Goal: Transaction & Acquisition: Download file/media

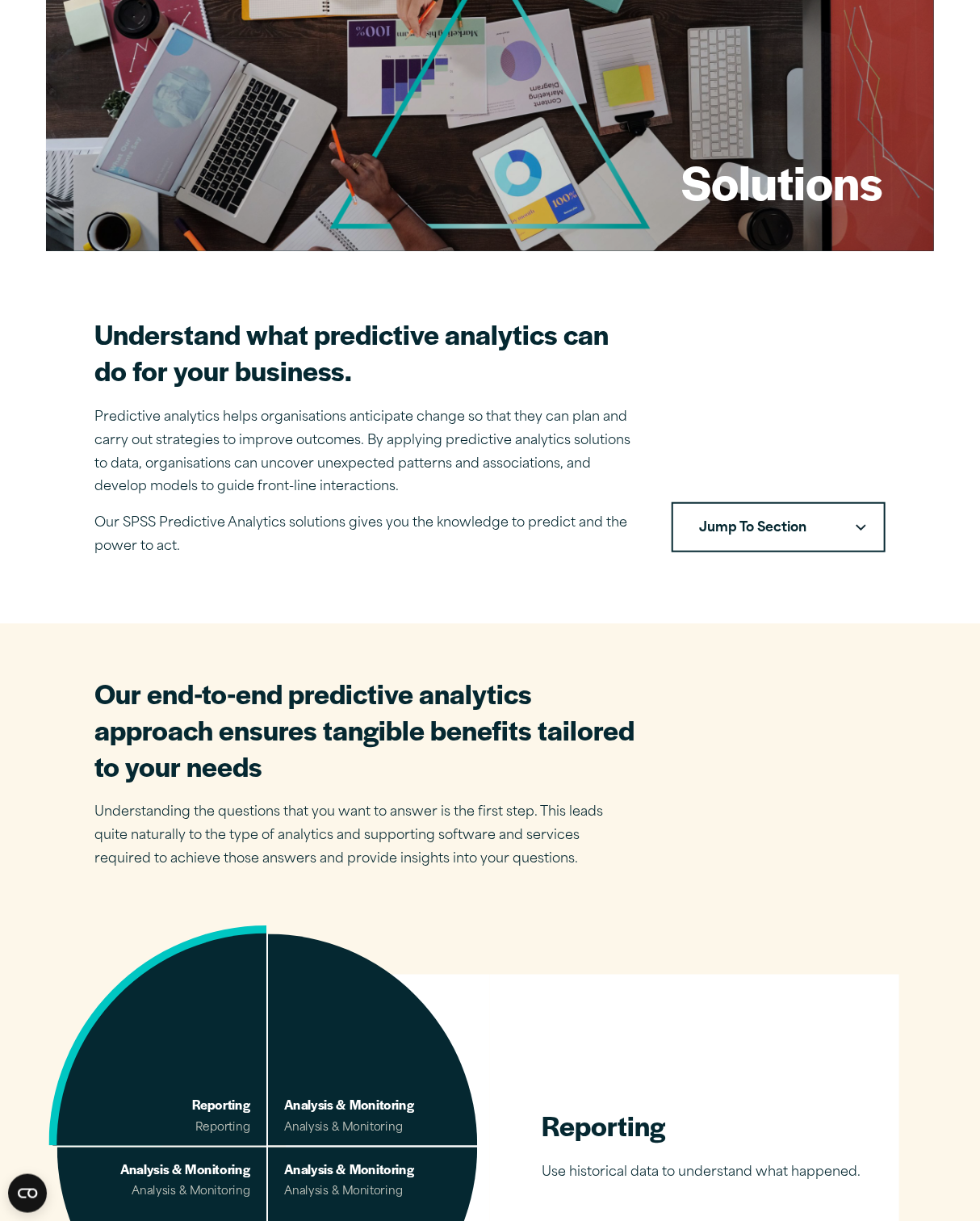
scroll to position [81, 0]
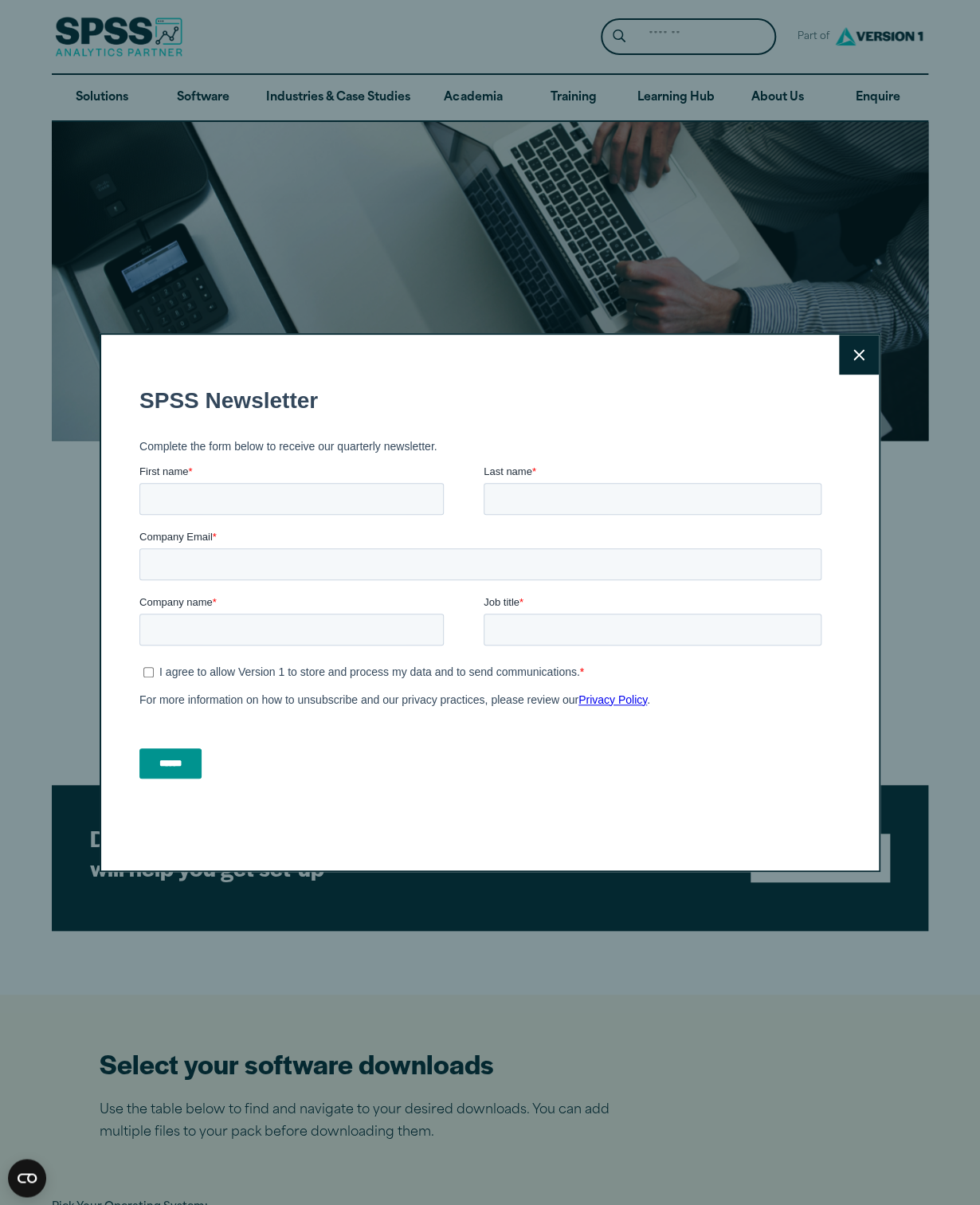
click at [853, 355] on icon at bounding box center [859, 355] width 11 height 11
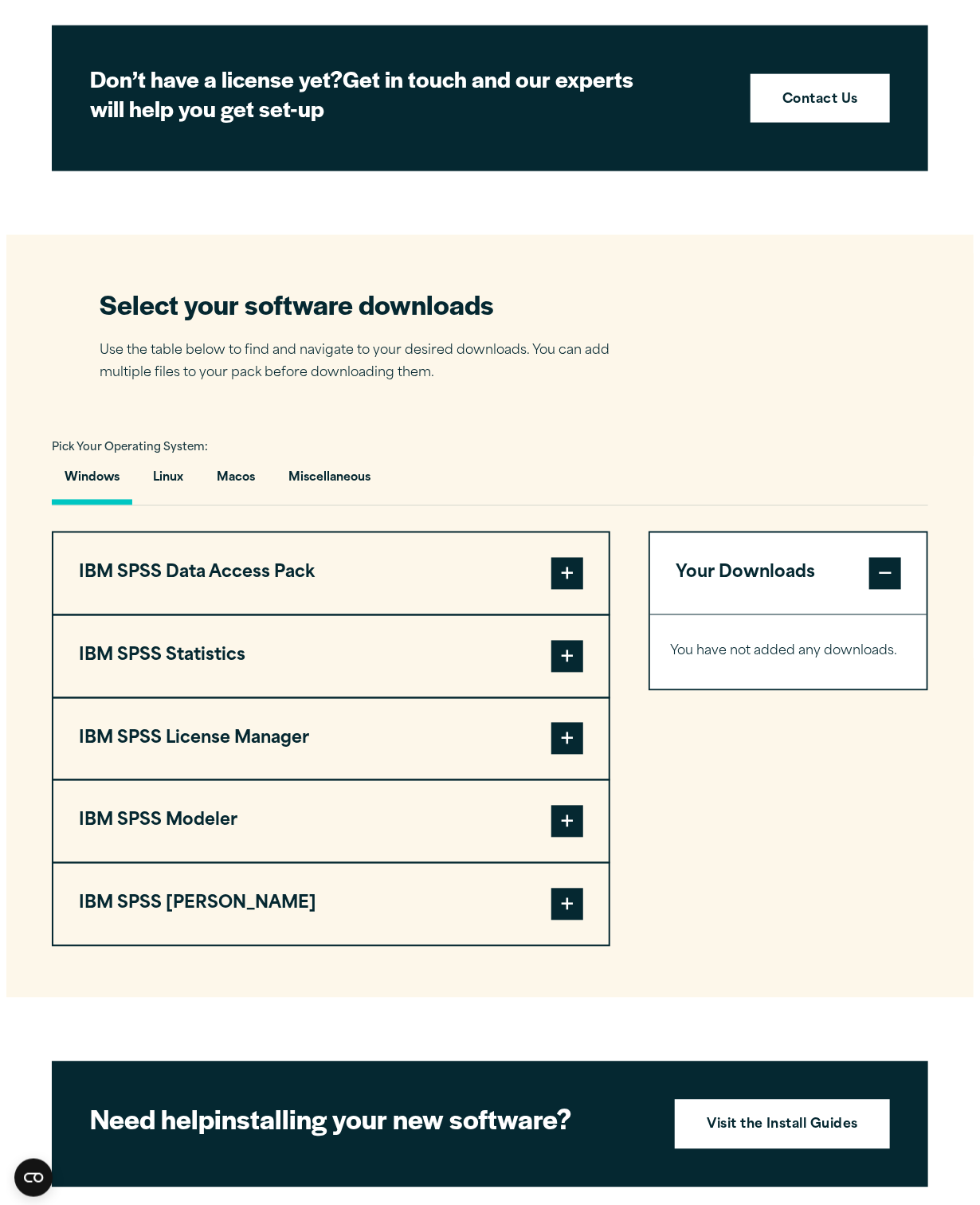
scroll to position [797, 0]
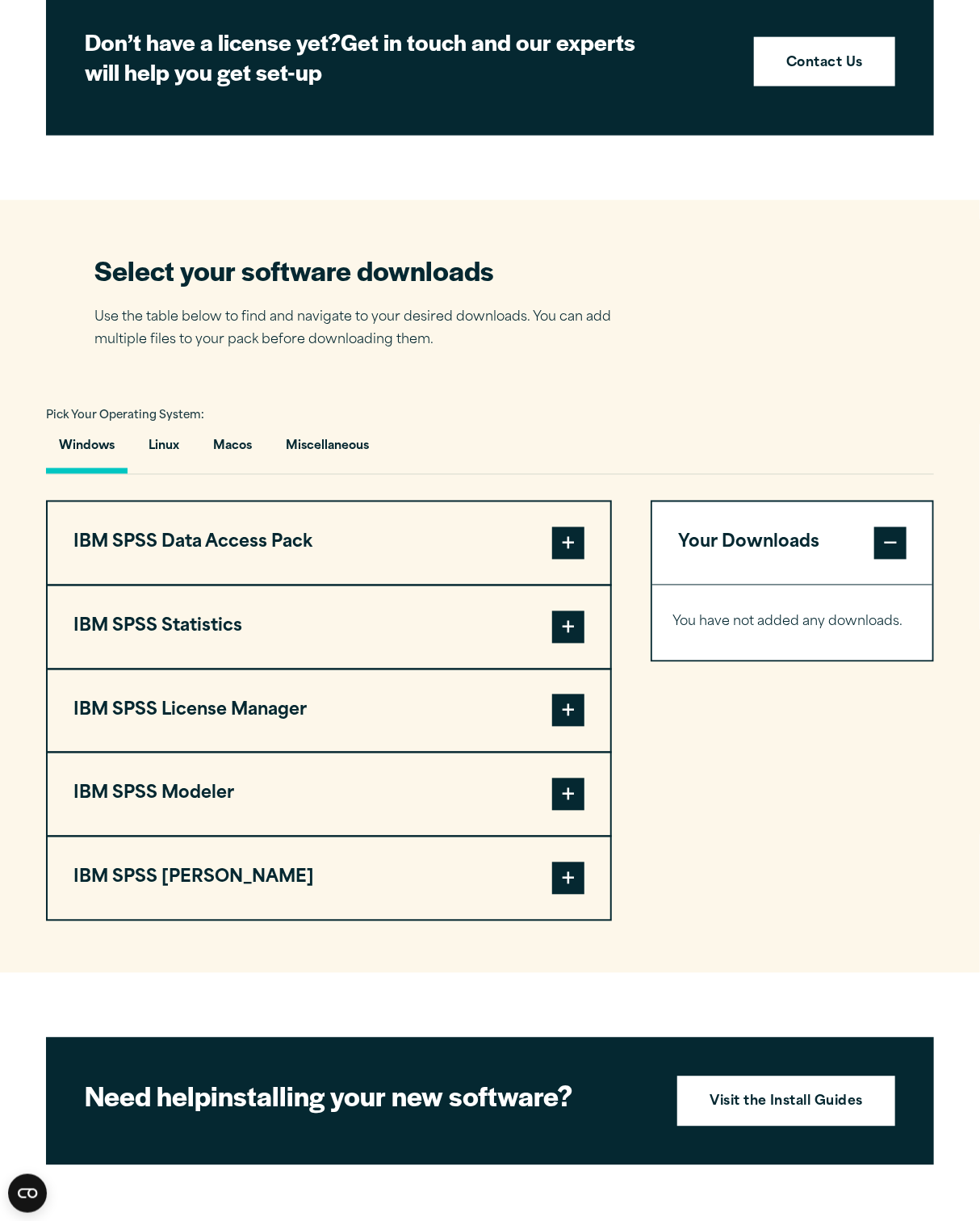
click at [554, 625] on span at bounding box center [568, 627] width 32 height 32
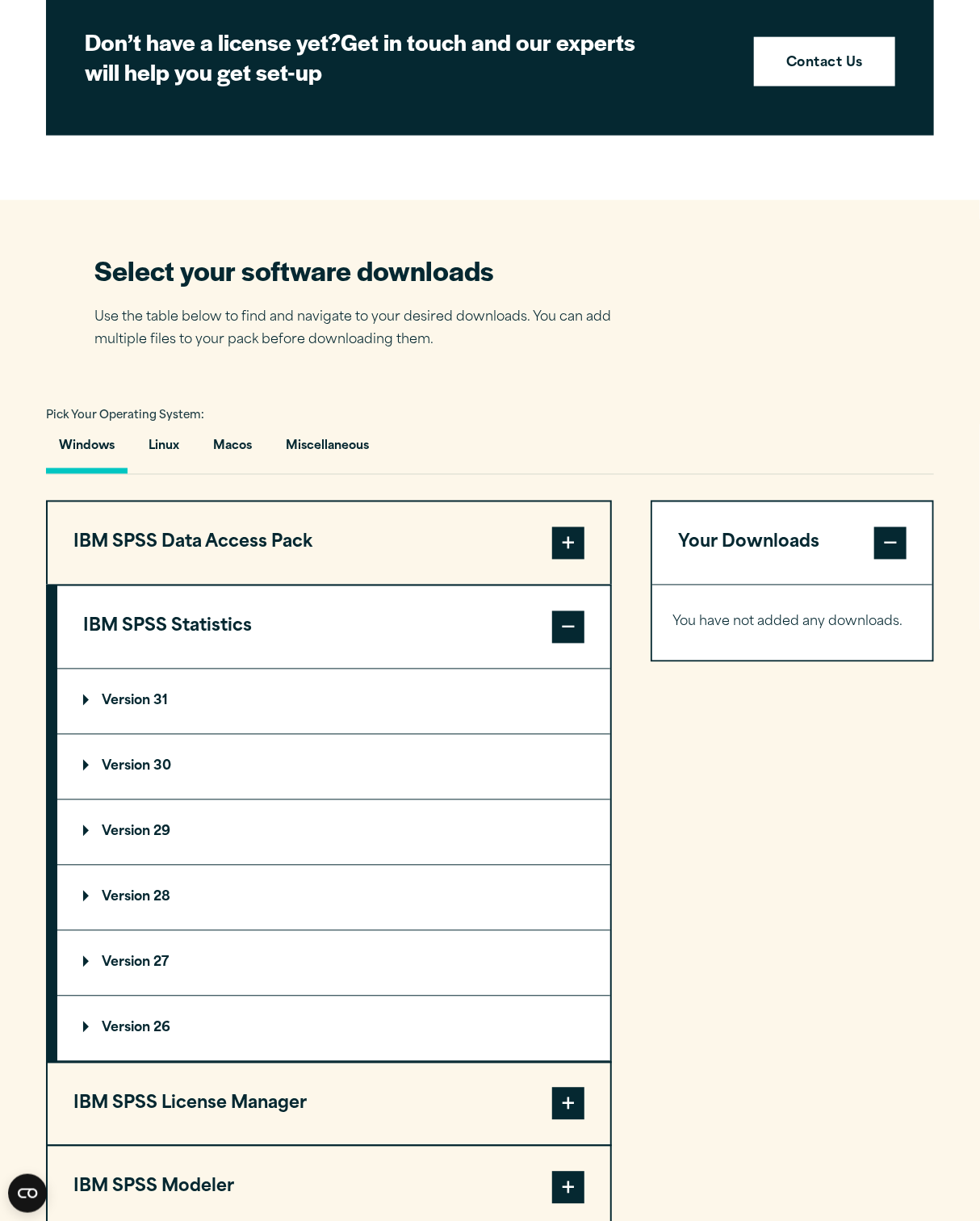
click at [85, 832] on p "Version 29" at bounding box center [126, 832] width 87 height 13
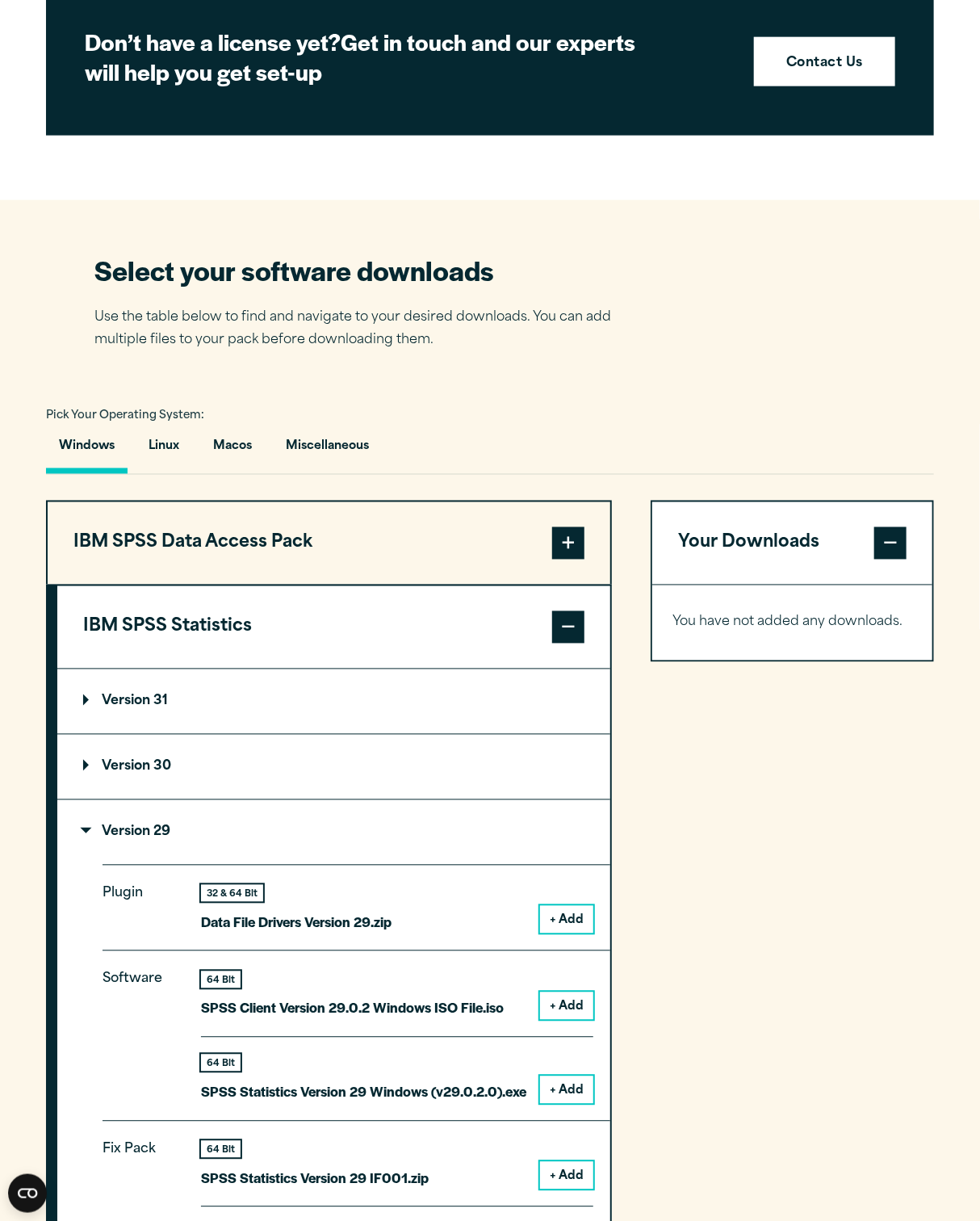
click at [574, 1089] on button "+ Add" at bounding box center [566, 1090] width 53 height 27
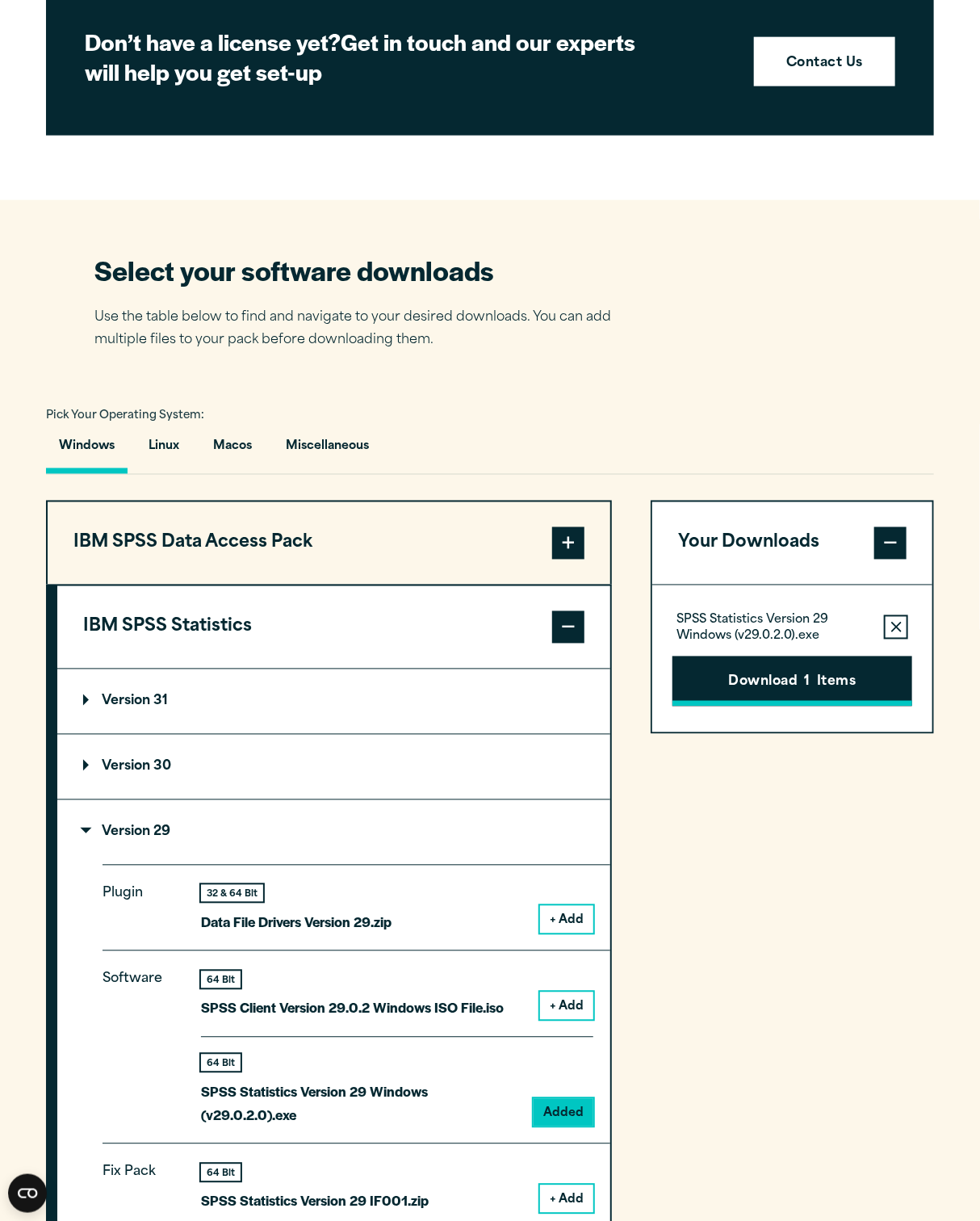
click at [785, 697] on button "Download 1 Items" at bounding box center [792, 681] width 240 height 50
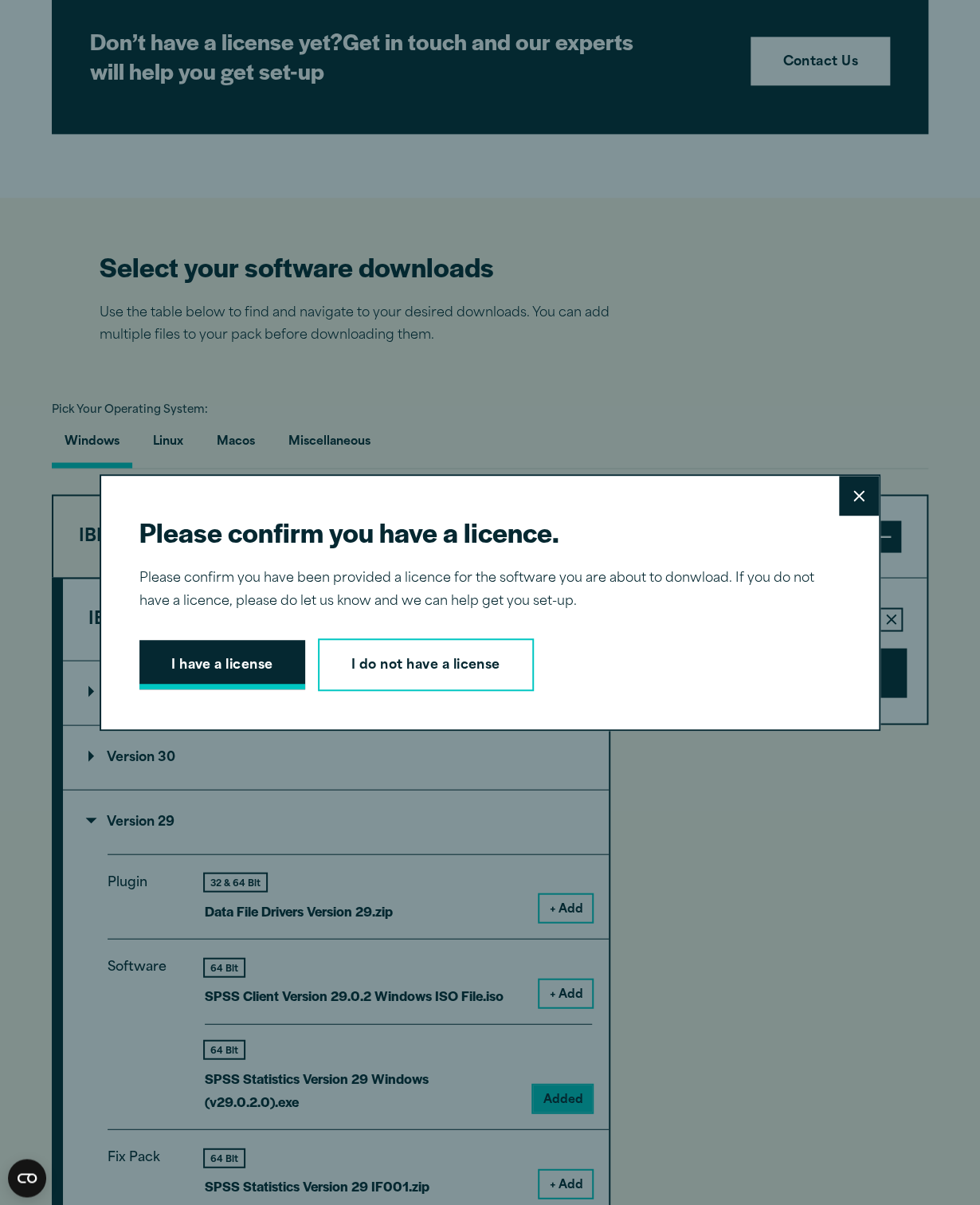
click at [205, 674] on button "I have a license" at bounding box center [222, 663] width 165 height 49
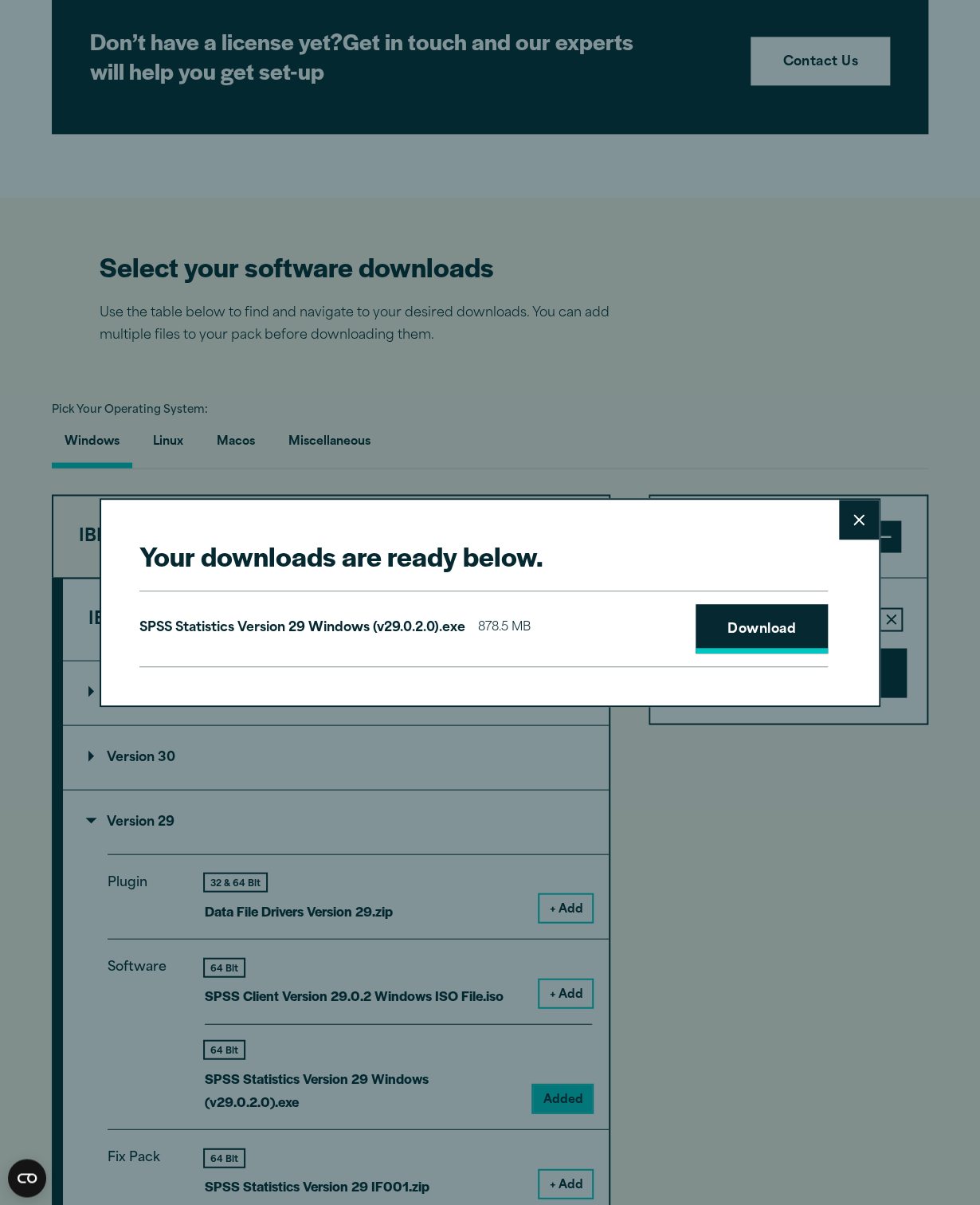
click at [734, 619] on link "Download" at bounding box center [761, 628] width 132 height 49
